Goal: Use online tool/utility: Utilize a website feature to perform a specific function

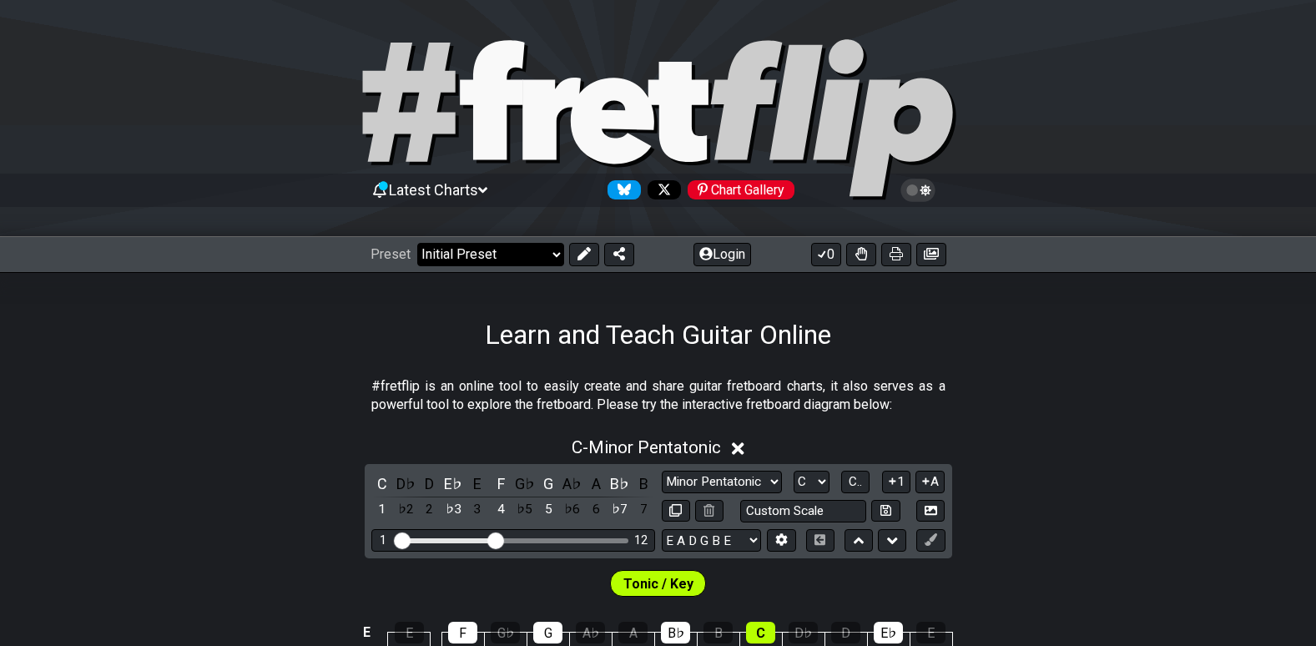
click at [547, 256] on select "Welcome to #fretflip! Initial Preset Custom Preset Minor Pentatonic Major Penta…" at bounding box center [490, 254] width 147 height 23
click at [417, 243] on select "Welcome to #fretflip! Initial Preset Custom Preset Minor Pentatonic Major Penta…" at bounding box center [490, 254] width 147 height 23
select select "/guitar-scales"
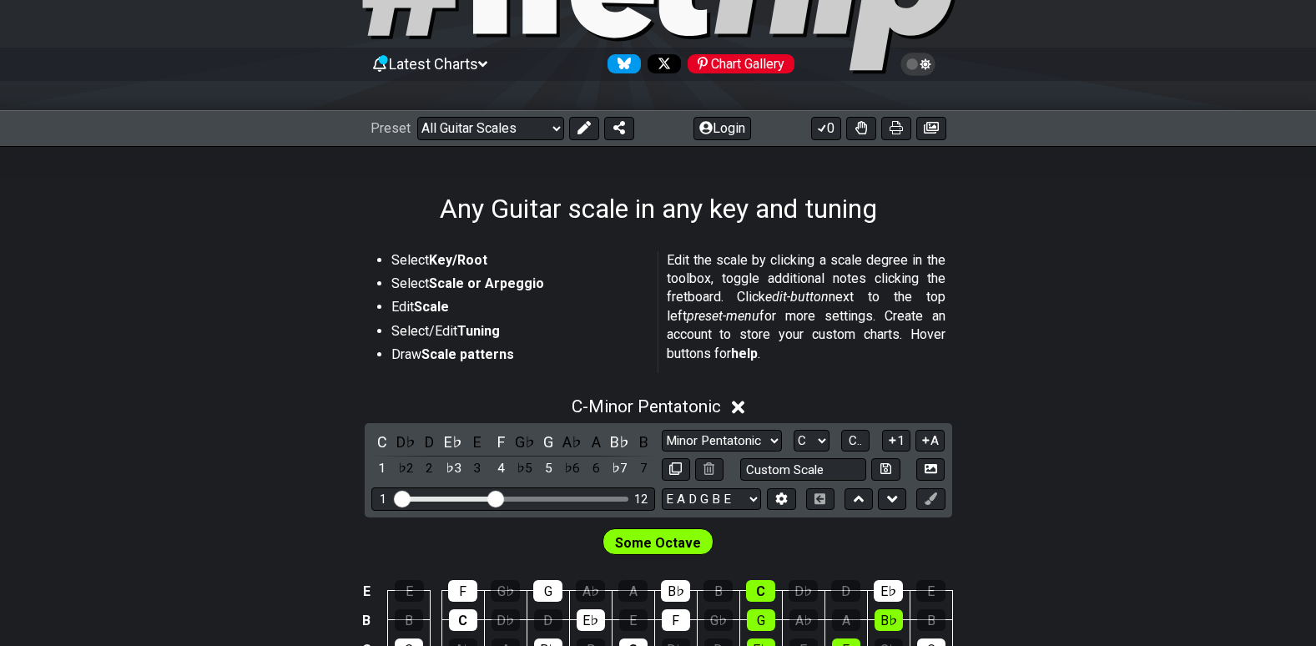
scroll to position [127, 0]
click at [547, 129] on select "Welcome to #fretflip! Initial Preset Custom Preset Minor Pentatonic Major Penta…" at bounding box center [490, 127] width 147 height 23
click at [337, 335] on section "Select Key/Root Select Scale or Arpeggio Edit Scale Select/Edit Tuning Draw Sca…" at bounding box center [658, 315] width 1316 height 142
click at [583, 135] on button at bounding box center [584, 127] width 30 height 23
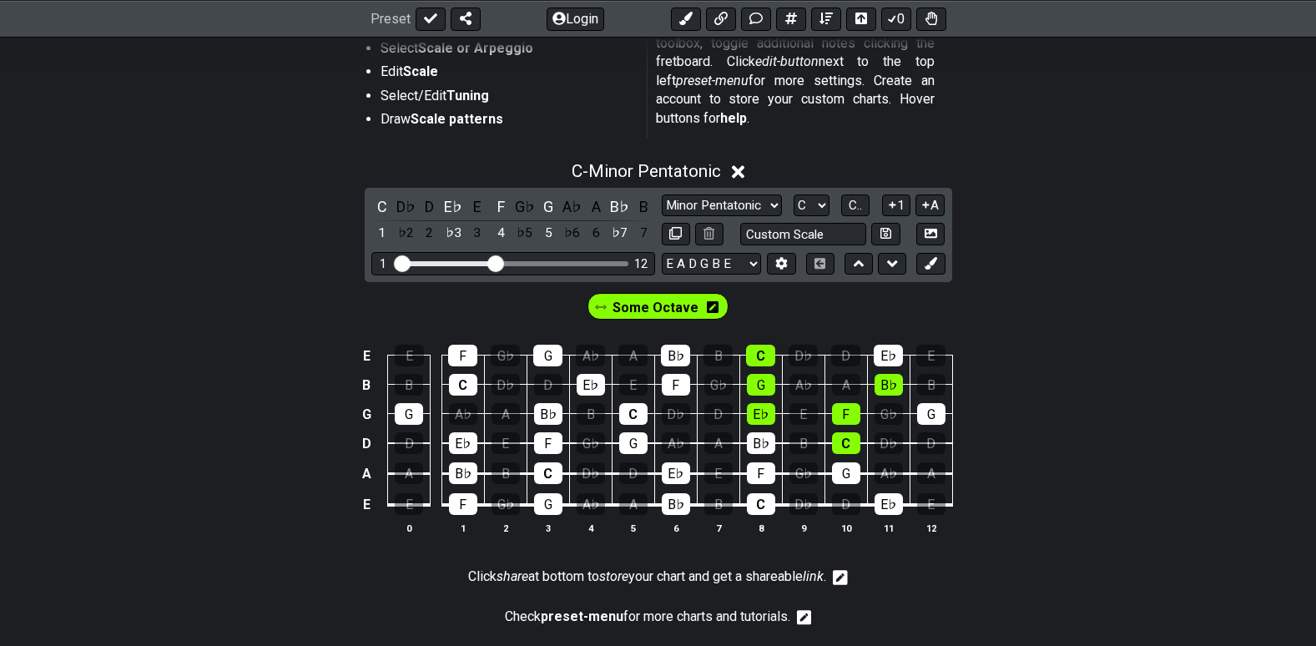
scroll to position [404, 0]
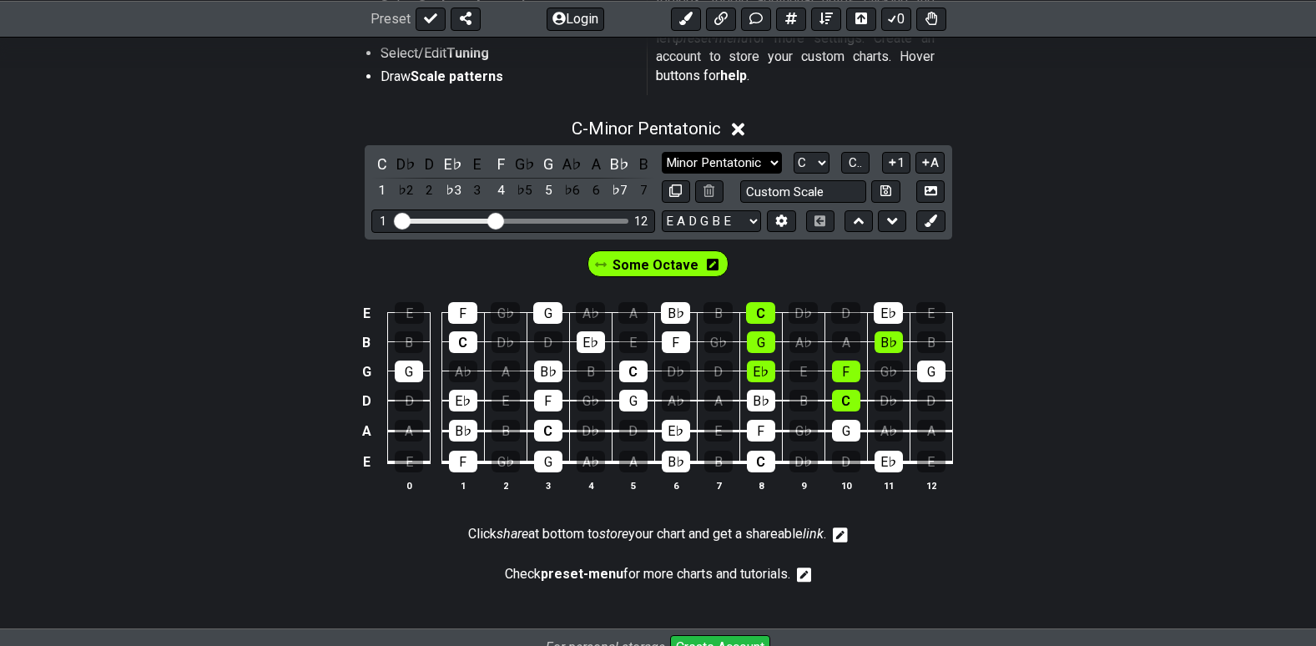
click at [773, 161] on select "Minor Pentatonic Root Minor Pentatonic Major Pentatonic Minor Blues Major Blues…" at bounding box center [722, 163] width 120 height 23
click at [299, 255] on div "Some Octave" at bounding box center [658, 261] width 1316 height 42
click at [361, 312] on td "E" at bounding box center [366, 313] width 20 height 29
click at [361, 312] on td "x" at bounding box center [366, 313] width 20 height 29
click at [371, 320] on td "o" at bounding box center [366, 313] width 20 height 29
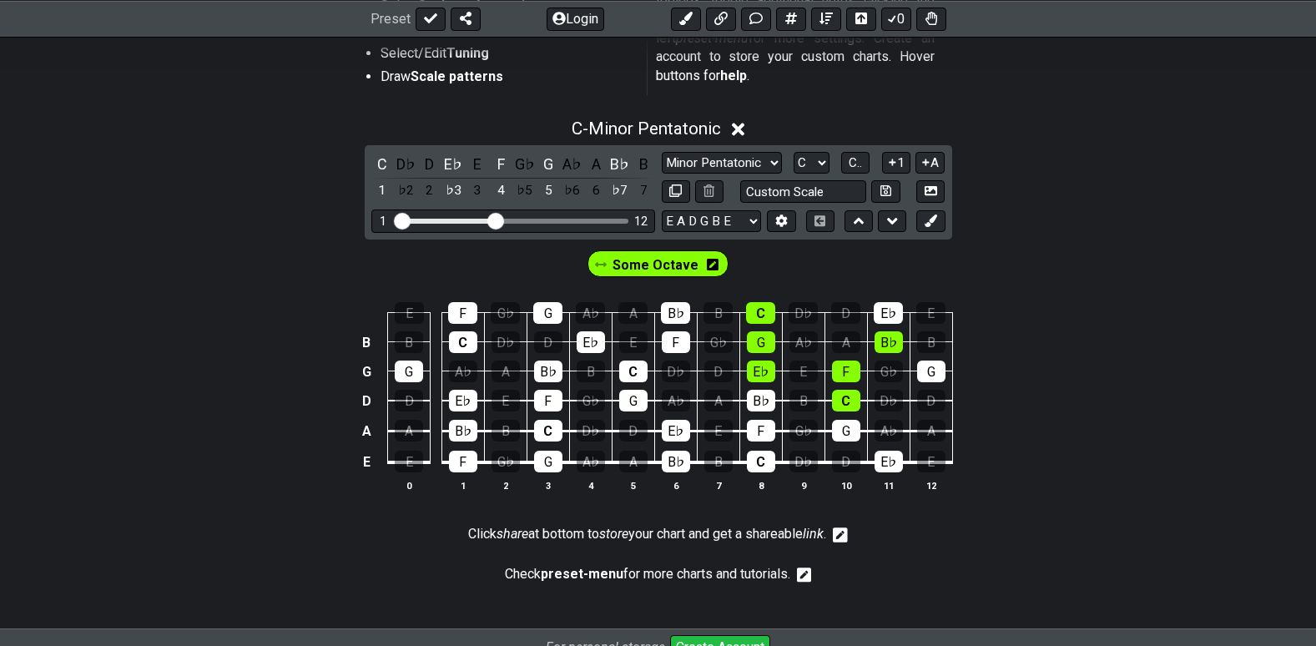
click at [368, 316] on td at bounding box center [366, 313] width 20 height 29
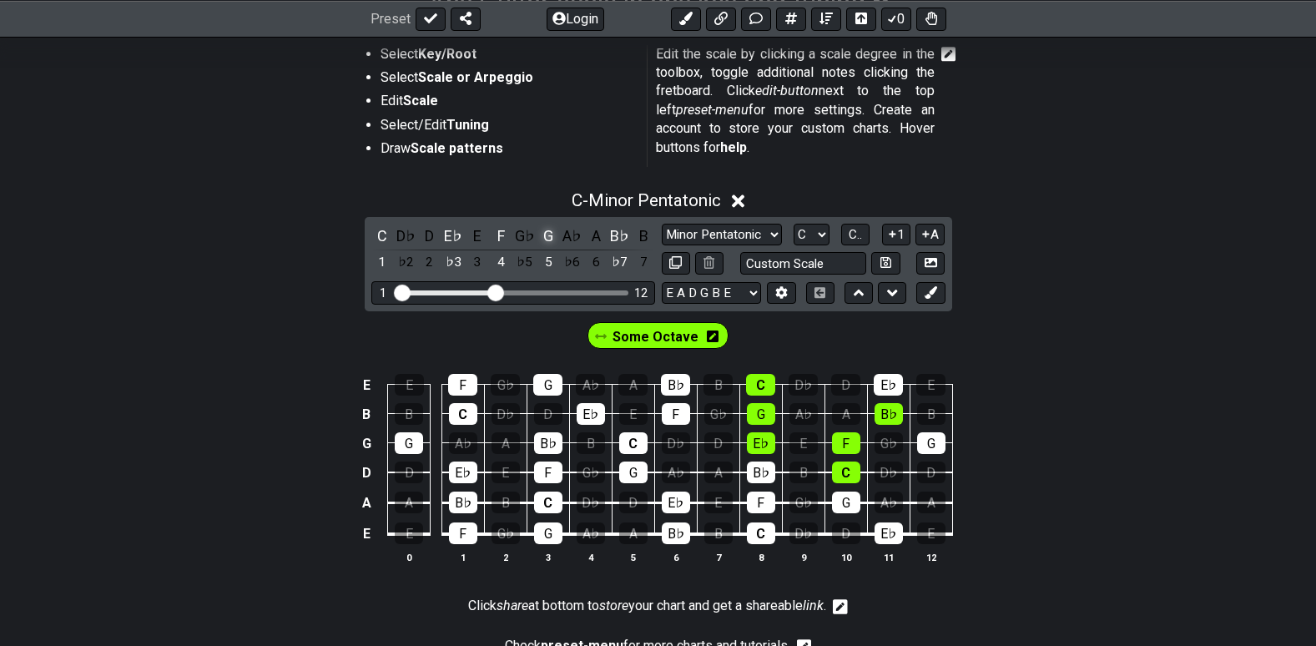
scroll to position [333, 0]
click at [496, 346] on div "Some Octave" at bounding box center [658, 331] width 1316 height 42
click at [977, 217] on div "C - Minor Pentatonic C D♭ D E♭ E F G♭ G A♭ A B♭ B 1 ♭2 2 ♭3 3 4 ♭5 5 ♭6 6 ♭7 7 …" at bounding box center [658, 382] width 1316 height 407
click at [937, 219] on div "C D♭ D E♭ E F G♭ G A♭ A B♭ B 1 ♭2 2 ♭3 3 4 ♭5 5 ♭6 6 ♭7 7 Minor Pentatonic Root…" at bounding box center [659, 263] width 588 height 94
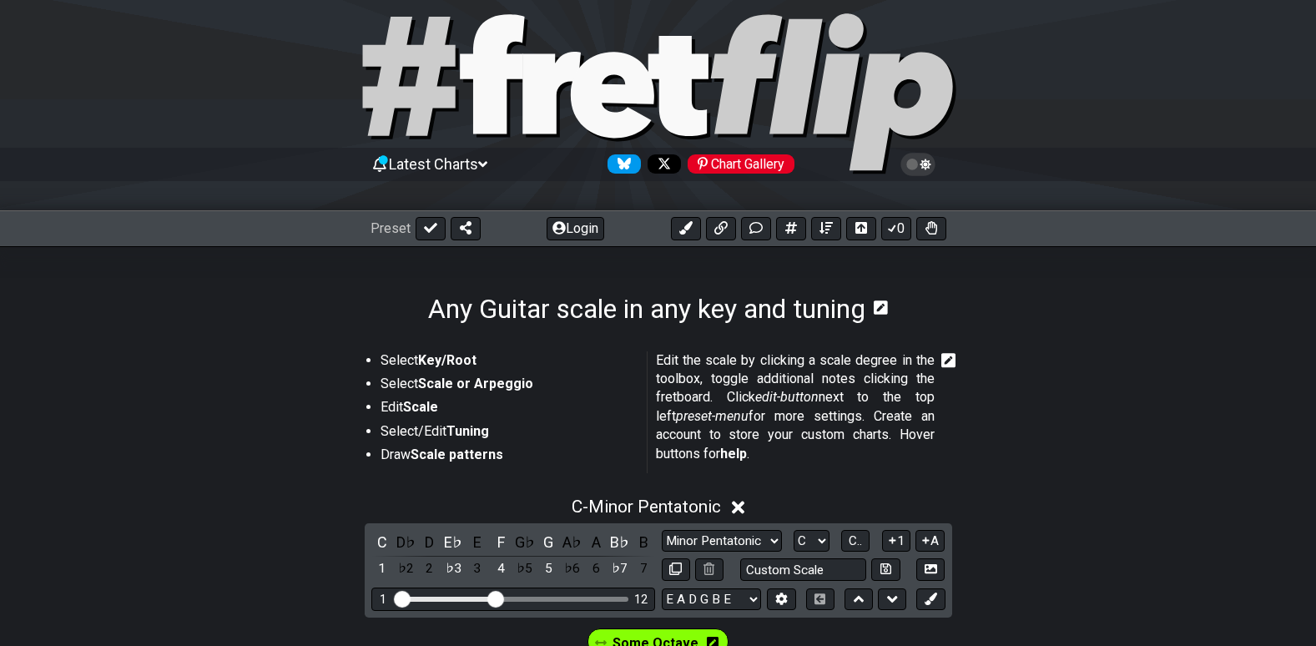
scroll to position [25, 0]
click at [475, 314] on h1 "Any Guitar scale in any key and tuning" at bounding box center [646, 310] width 437 height 32
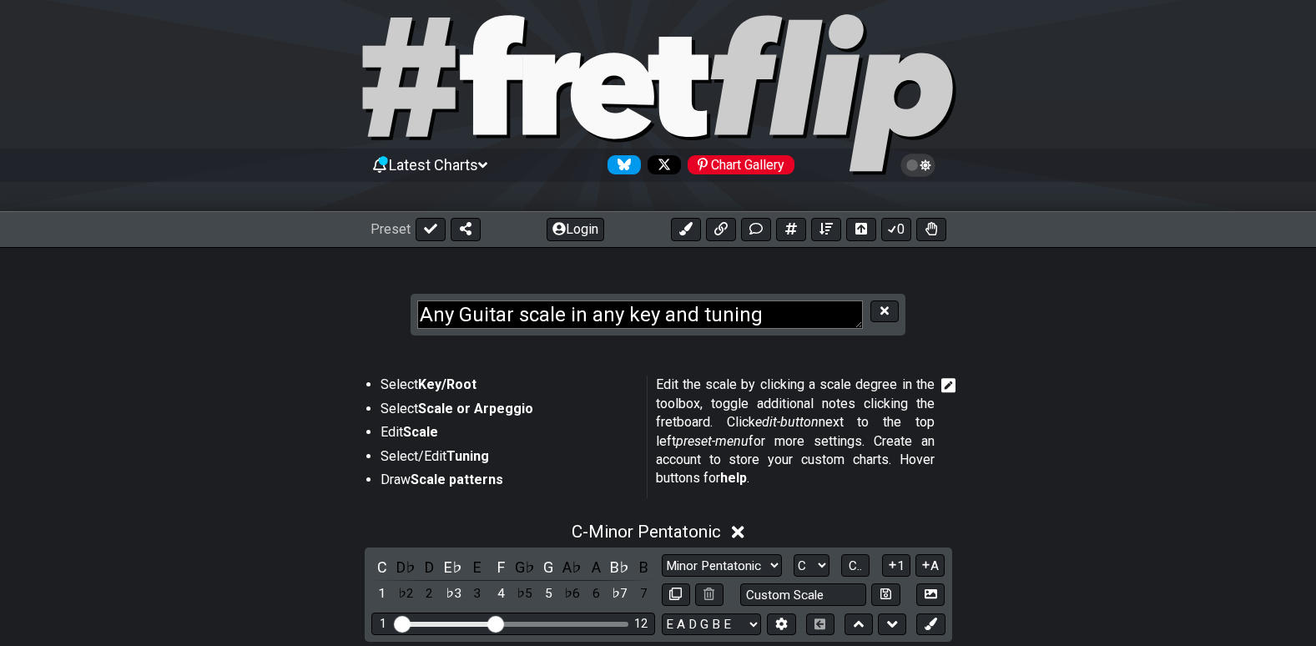
click at [954, 318] on section "Any Guitar scale in any key and tuning" at bounding box center [658, 298] width 1316 height 103
click at [951, 384] on icon at bounding box center [948, 385] width 15 height 15
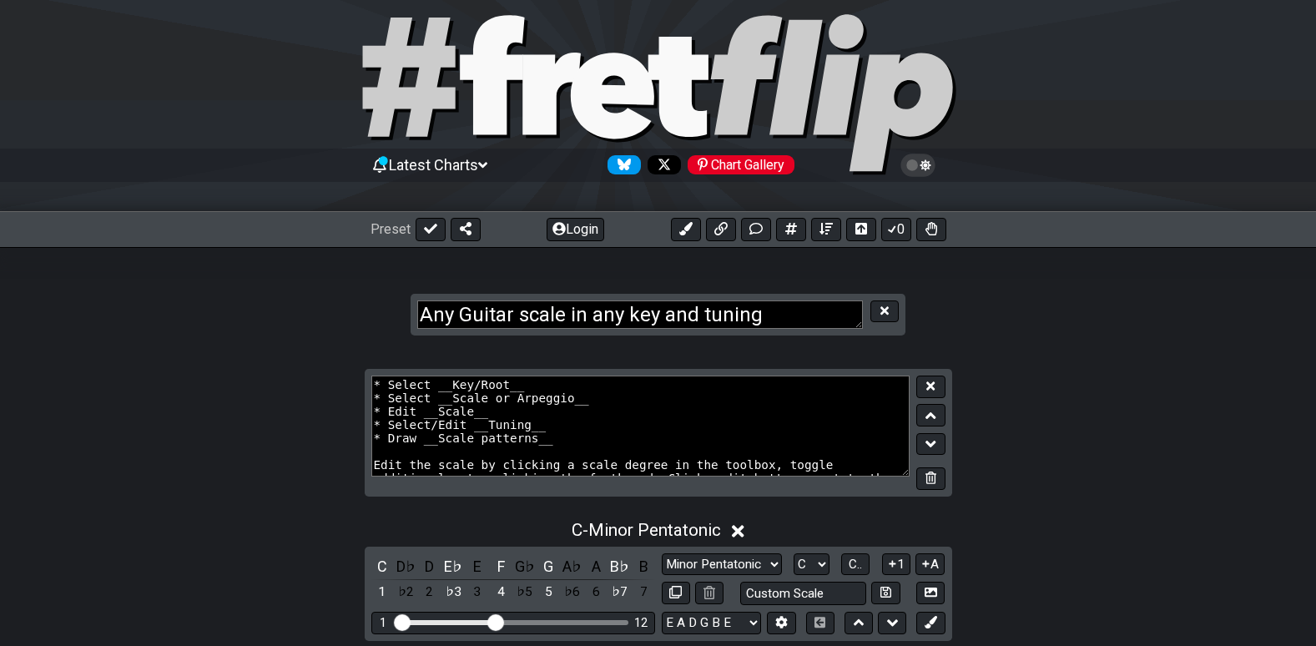
click at [981, 382] on section "* Select __Key/Root__ * Select __Scale or Arpeggio__ * Edit __Scale__ * Select/…" at bounding box center [658, 439] width 1316 height 141
click at [938, 385] on button at bounding box center [930, 387] width 28 height 23
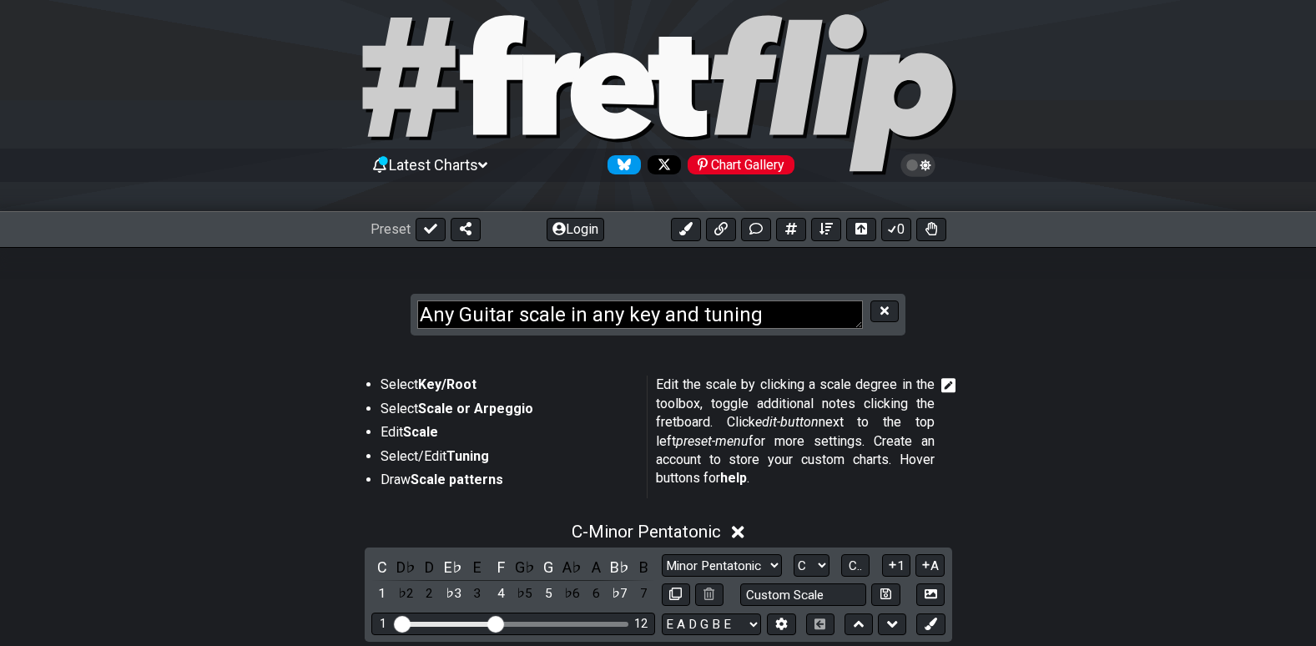
click at [1049, 431] on section "Select Key/Root Select Scale or Arpeggio Edit Scale Select/Edit Tuning Draw Sca…" at bounding box center [658, 440] width 1316 height 142
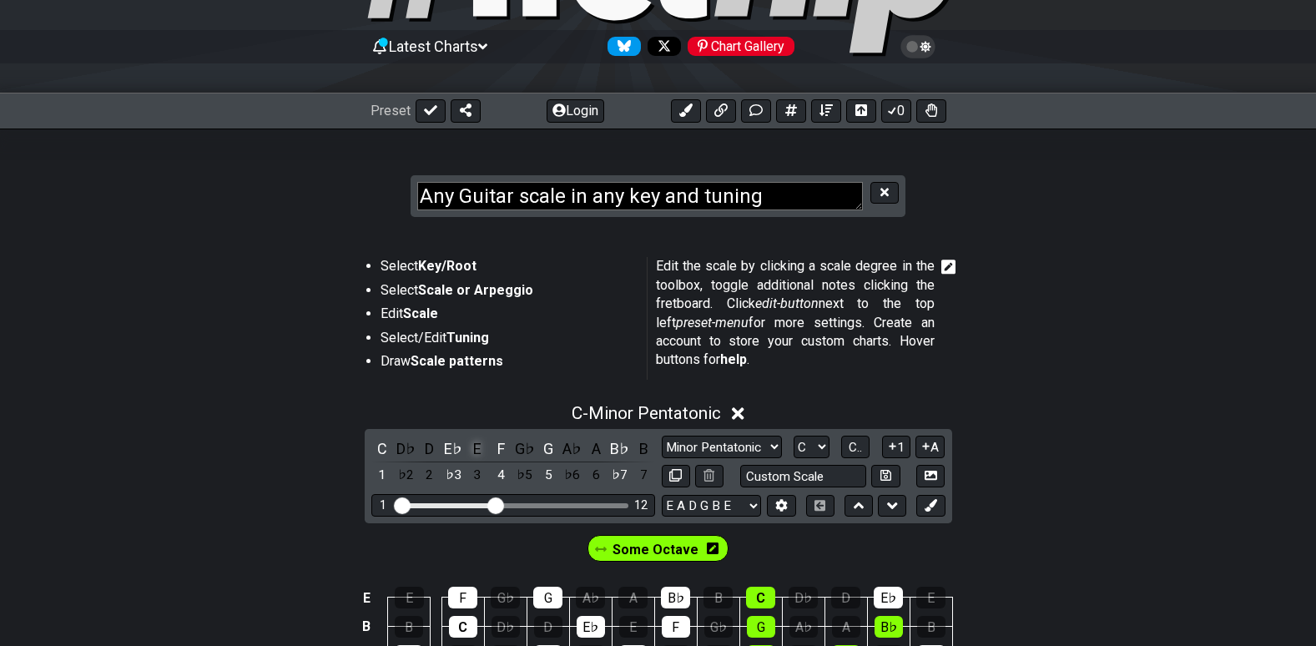
scroll to position [140, 0]
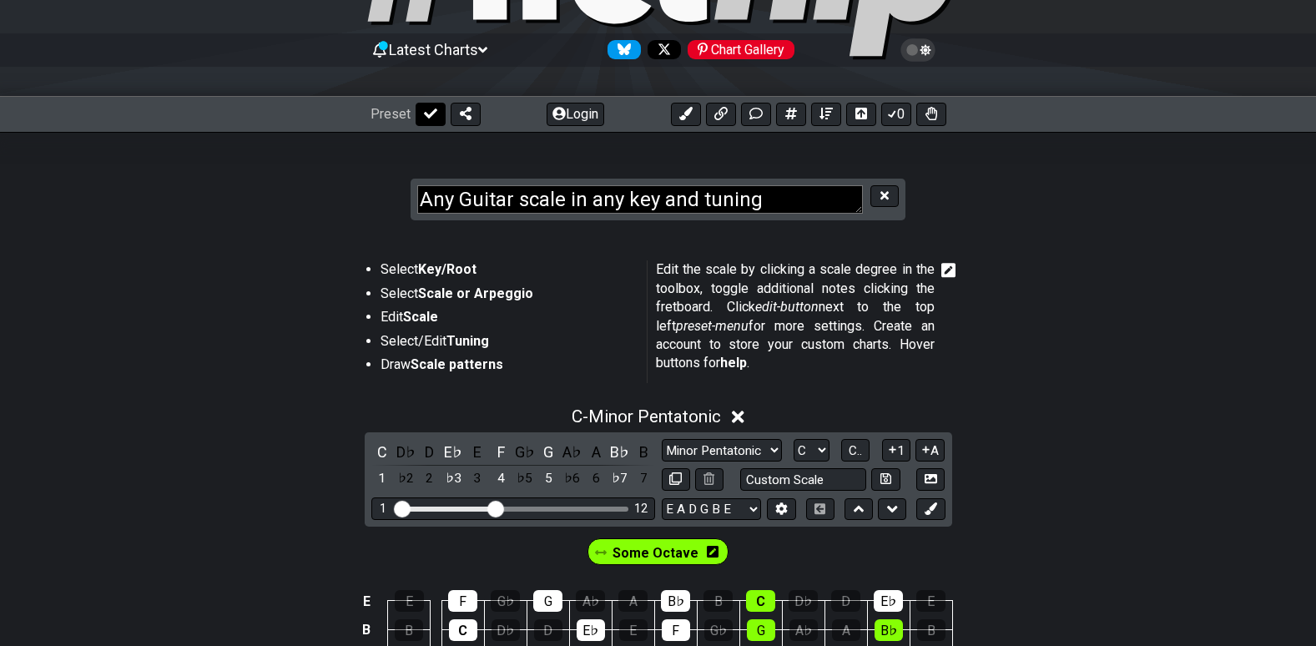
click at [436, 106] on button at bounding box center [431, 114] width 30 height 23
select select "/guitar-scales"
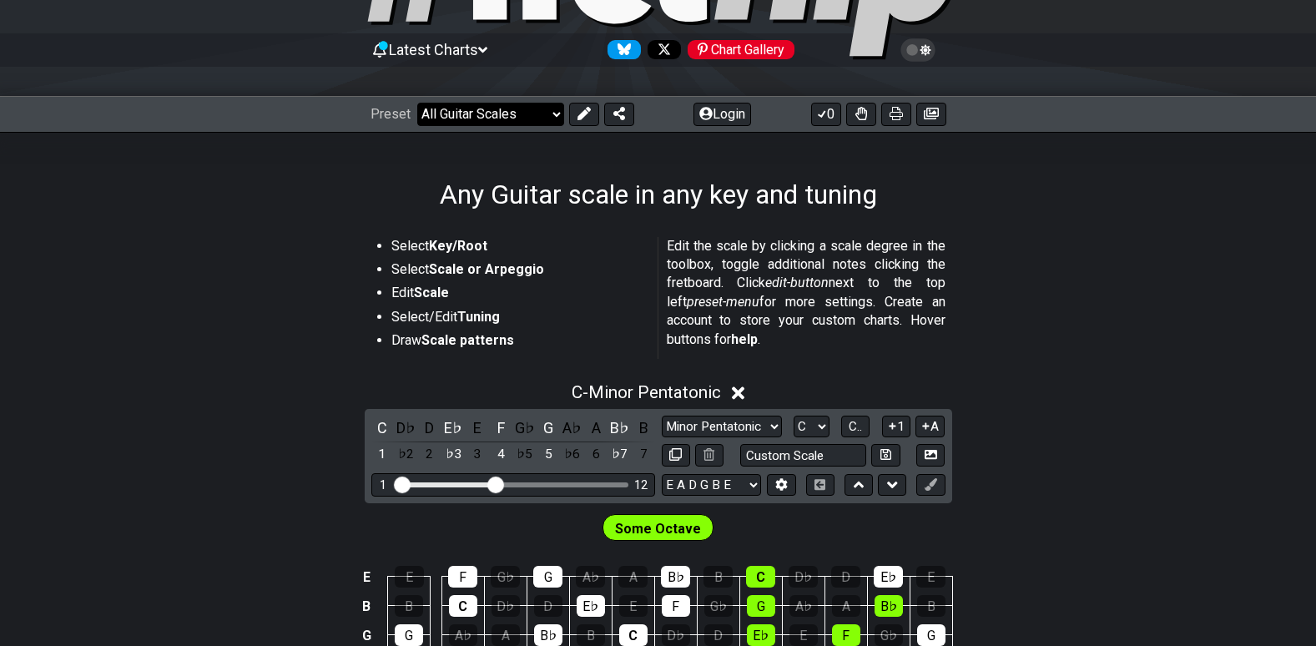
click at [436, 106] on select "Welcome to #fretflip! Initial Preset Custom Preset Minor Pentatonic Major Penta…" at bounding box center [490, 114] width 147 height 23
click at [197, 491] on div "C - Minor Pentatonic C D♭ D E♭ E F G♭ G A♭ A B♭ B 1 ♭2 2 ♭3 3 4 ♭5 5 ♭6 6 ♭7 7 …" at bounding box center [658, 575] width 1316 height 407
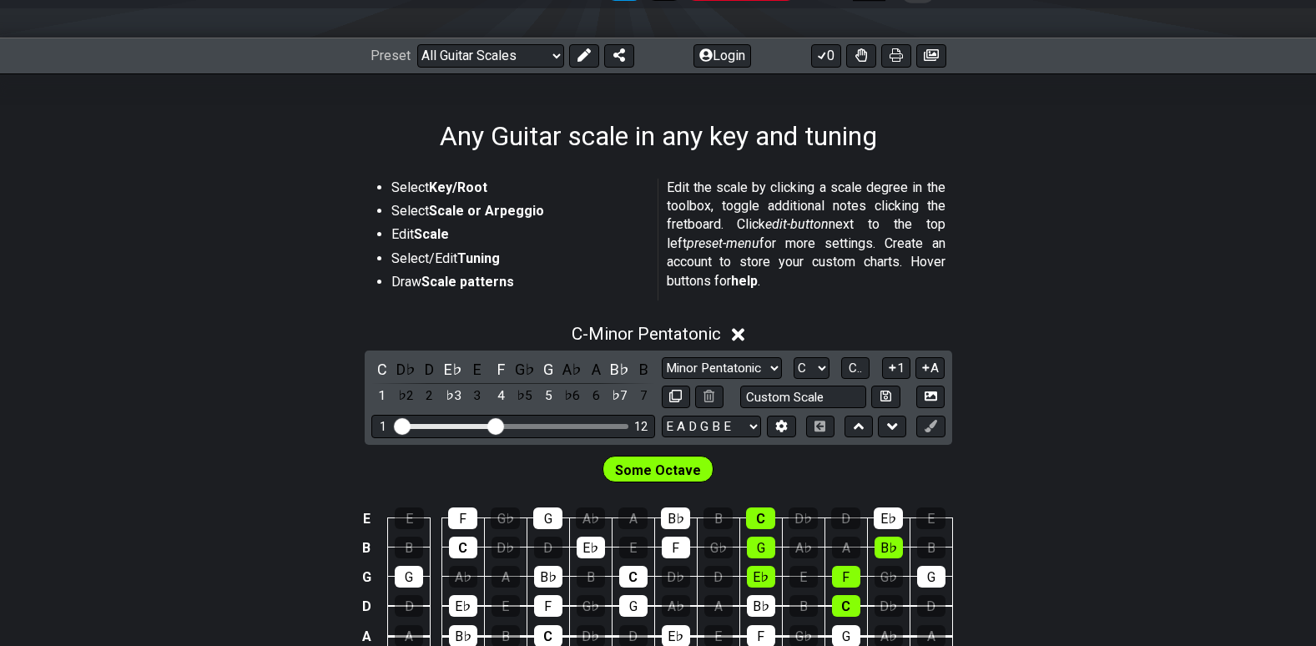
scroll to position [203, 0]
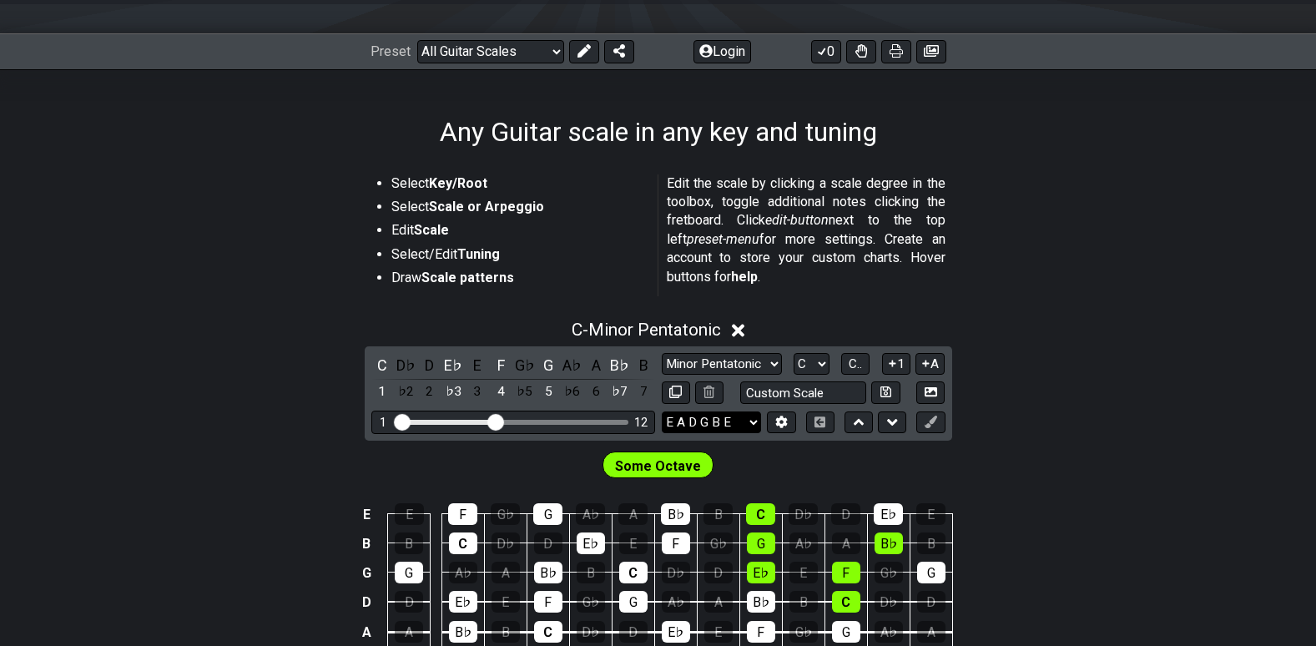
click at [745, 425] on select "E A D G B E E A D G B E E A D G B E B E A D F♯ B A D G C E A D A D G B E E♭ A♭ …" at bounding box center [711, 422] width 99 height 23
select select "D G D G B D"
click at [662, 411] on select "E A D G B E E A D G B E E A D G B E B E A D F♯ B A D G C E A D A D G B E E♭ A♭ …" at bounding box center [711, 422] width 99 height 23
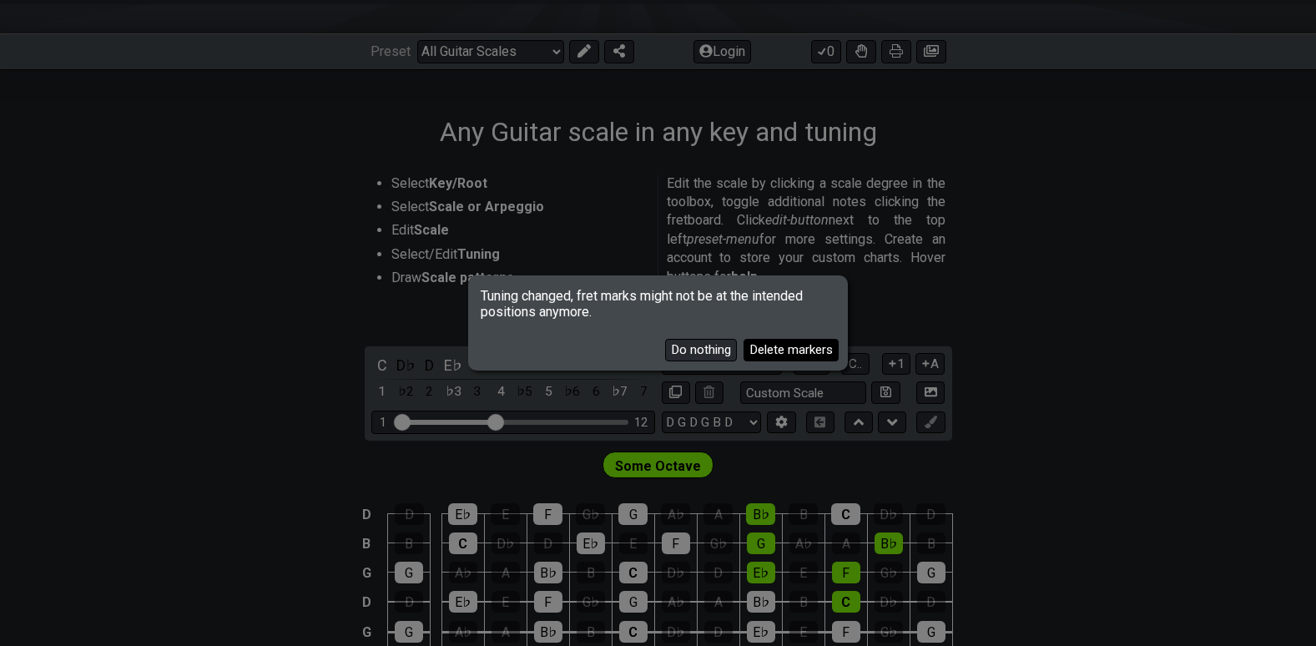
click at [769, 361] on button "Delete markers" at bounding box center [791, 350] width 95 height 23
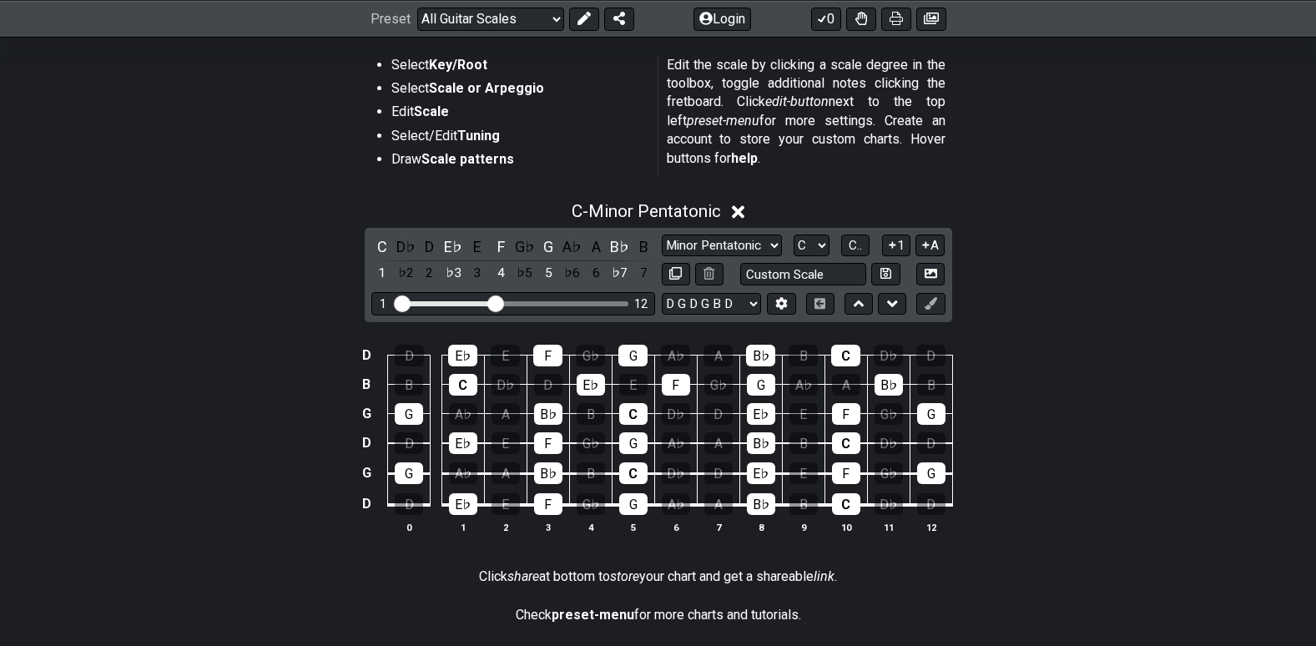
scroll to position [347, 0]
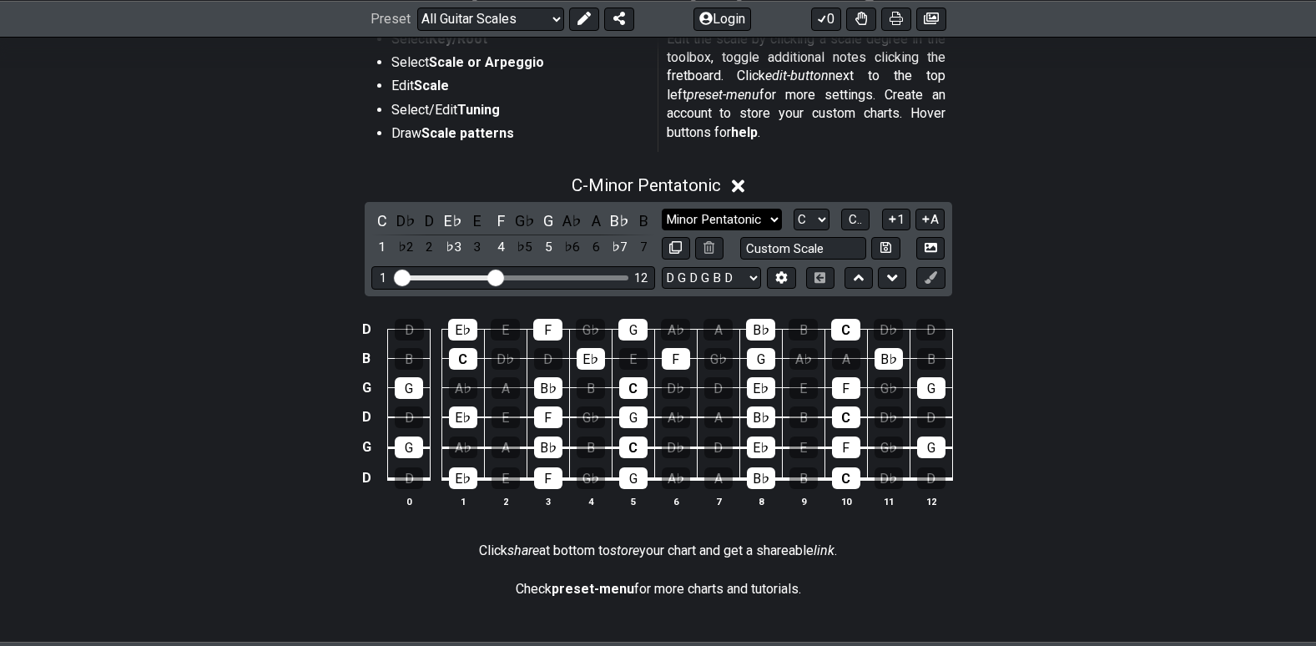
click at [765, 217] on select "Minor Pentatonic Root Minor Pentatonic Major Pentatonic Minor Blues Major Blues…" at bounding box center [722, 220] width 120 height 23
click at [230, 451] on div "D D E♭ E F G♭ G A♭ A B♭ B C D♭ D B B C D♭ D E♭ E F G♭ G A♭ A B♭ B G G A♭ A B♭ B…" at bounding box center [658, 414] width 1316 height 235
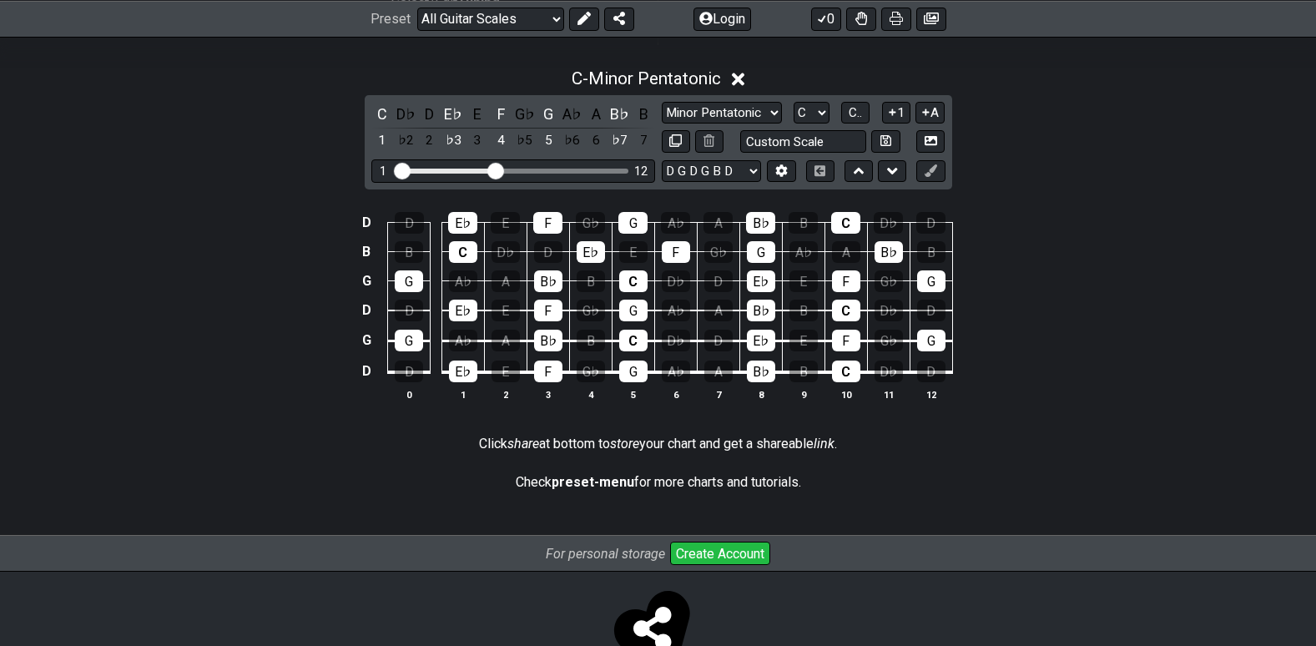
scroll to position [490, 0]
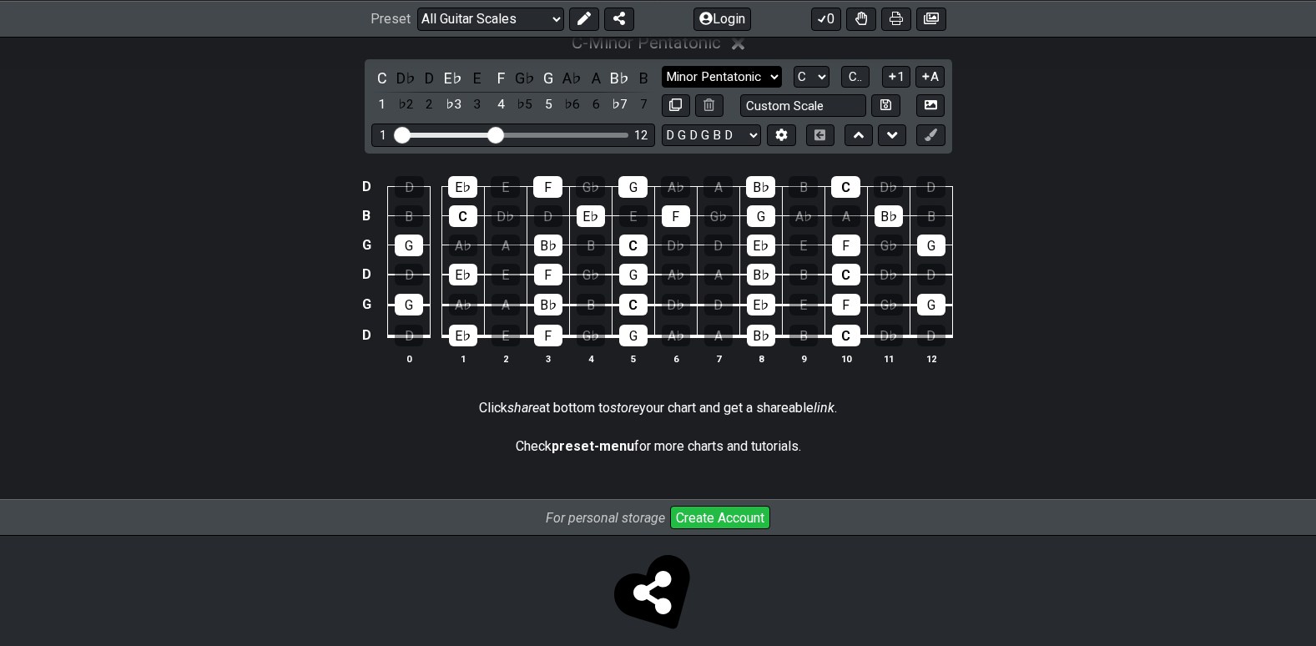
click at [779, 80] on select "Minor Pentatonic Root Minor Pentatonic Major Pentatonic Minor Blues Major Blues…" at bounding box center [722, 77] width 120 height 23
select select "Major / [PERSON_NAME]"
click at [662, 66] on select "Minor Pentatonic Root Minor Pentatonic Major Pentatonic Minor Blues Major Blues…" at bounding box center [722, 77] width 120 height 23
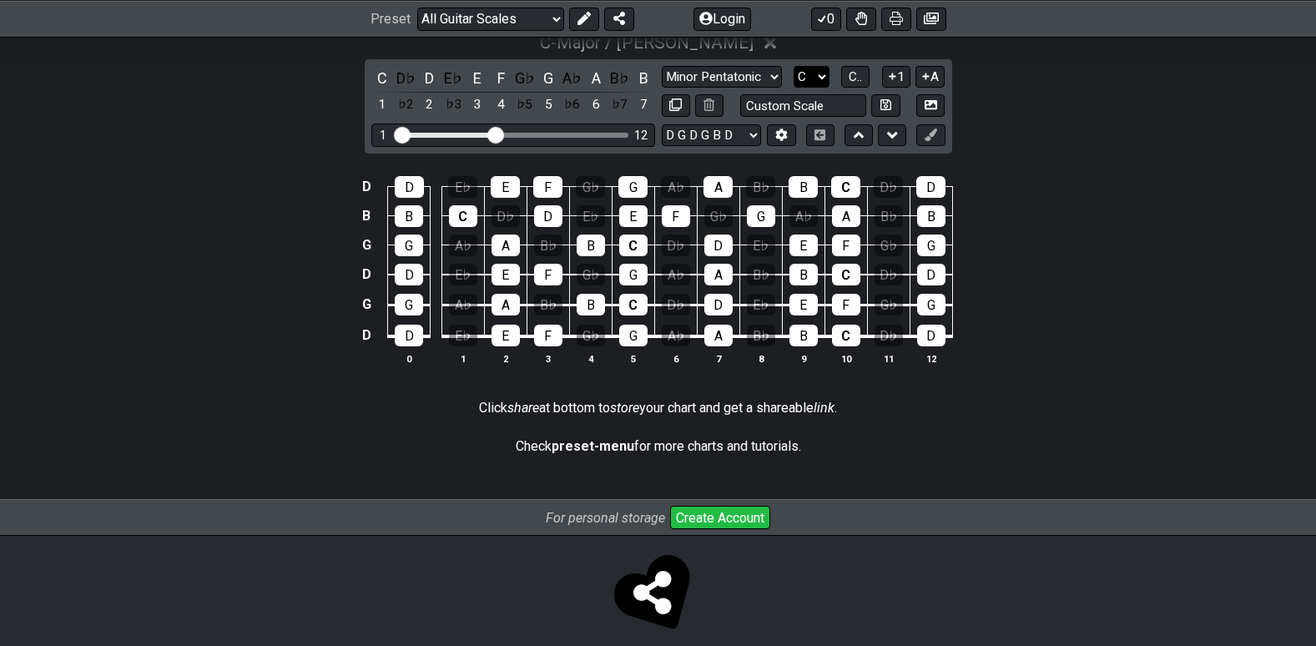
click at [823, 78] on select "A♭ A A♯ B♭ B C C♯ D♭ D D♯ E♭ E F F♯ G♭ G G♯" at bounding box center [812, 77] width 36 height 23
click at [794, 66] on select "A♭ A A♯ B♭ B C C♯ D♭ D D♯ E♭ E F F♯ G♭ G G♯" at bounding box center [812, 77] width 36 height 23
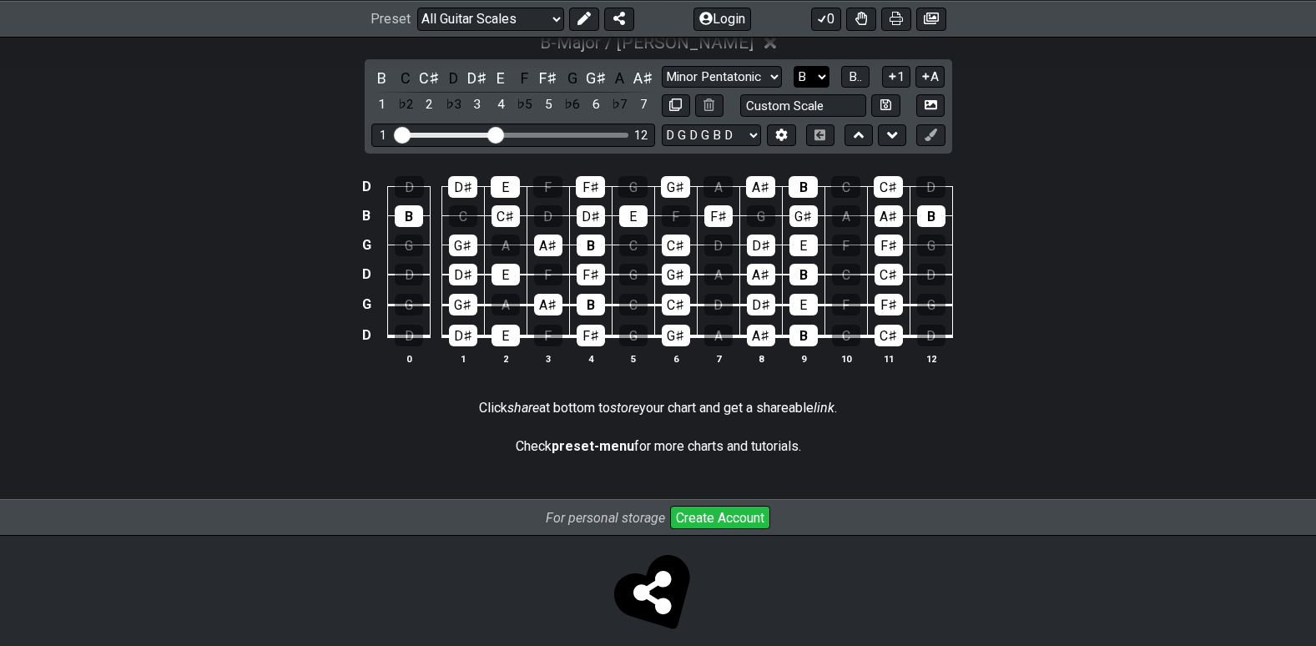
click at [819, 77] on select "A♭ A A♯ B♭ B C C♯ D♭ D D♯ E♭ E F F♯ G♭ G G♯" at bounding box center [812, 77] width 36 height 23
select select "D"
click at [794, 66] on select "A♭ A A♯ B♭ B C C♯ D♭ D D♯ E♭ E F F♯ G♭ G G♯" at bounding box center [812, 77] width 36 height 23
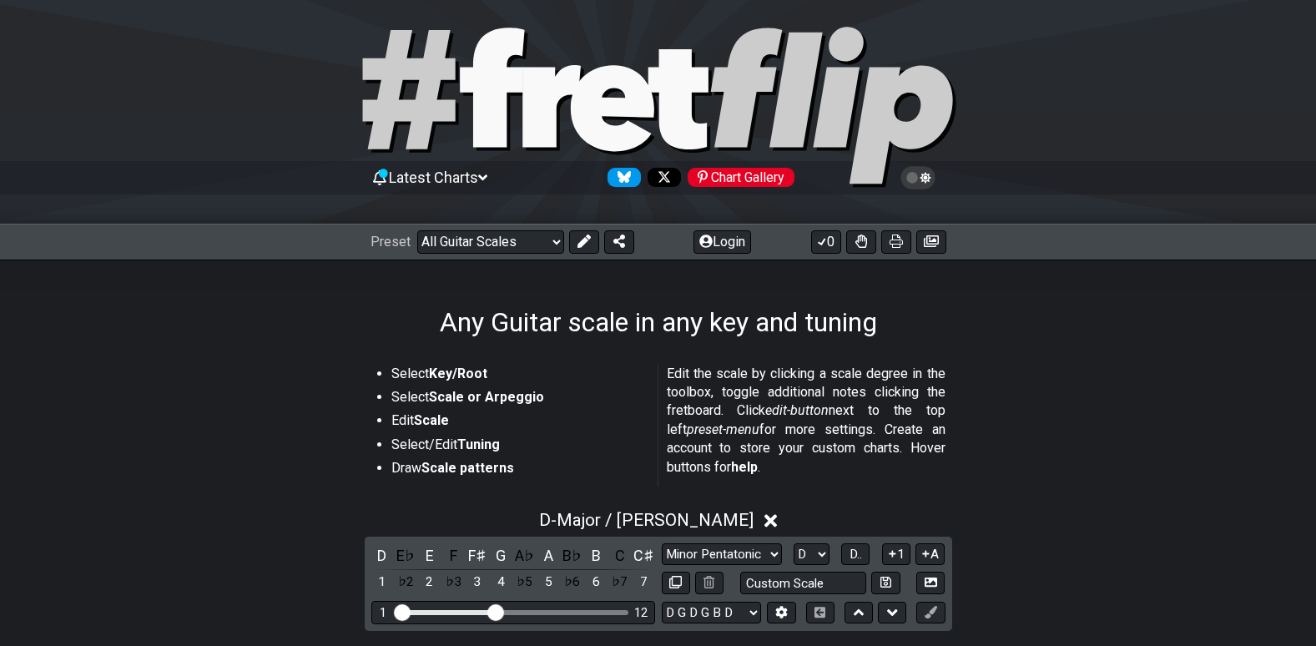
scroll to position [12, 0]
